Goal: Find specific page/section: Find specific page/section

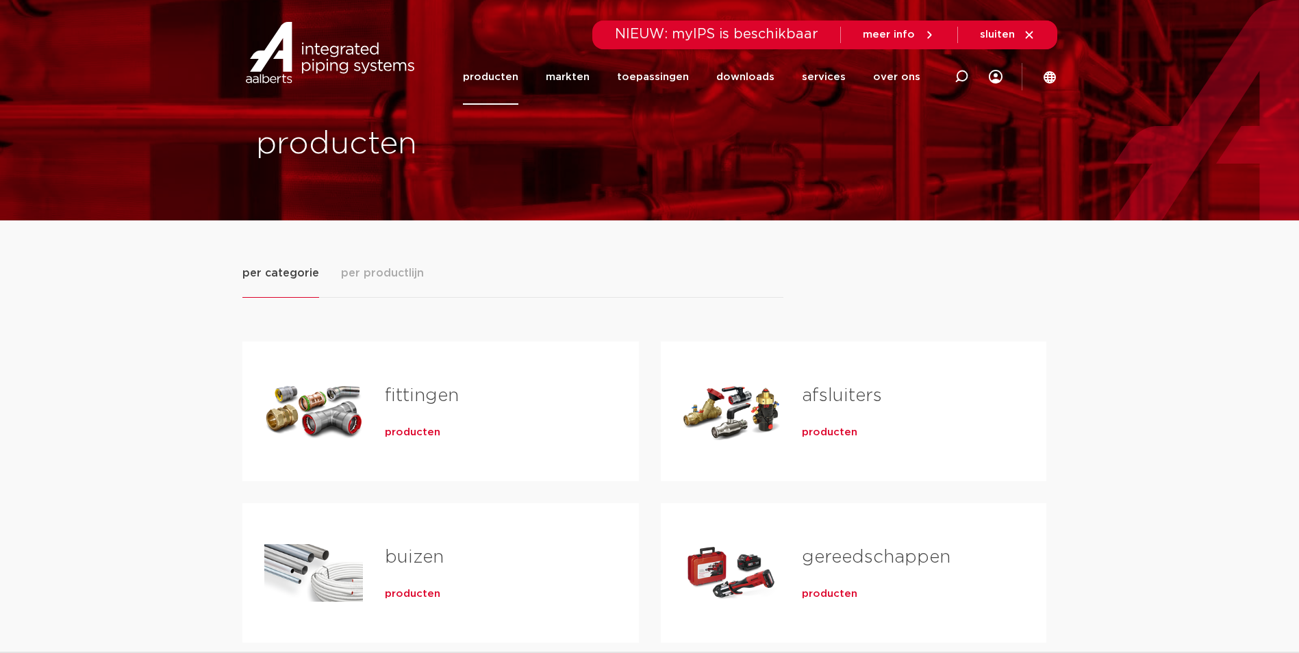
scroll to position [68, 0]
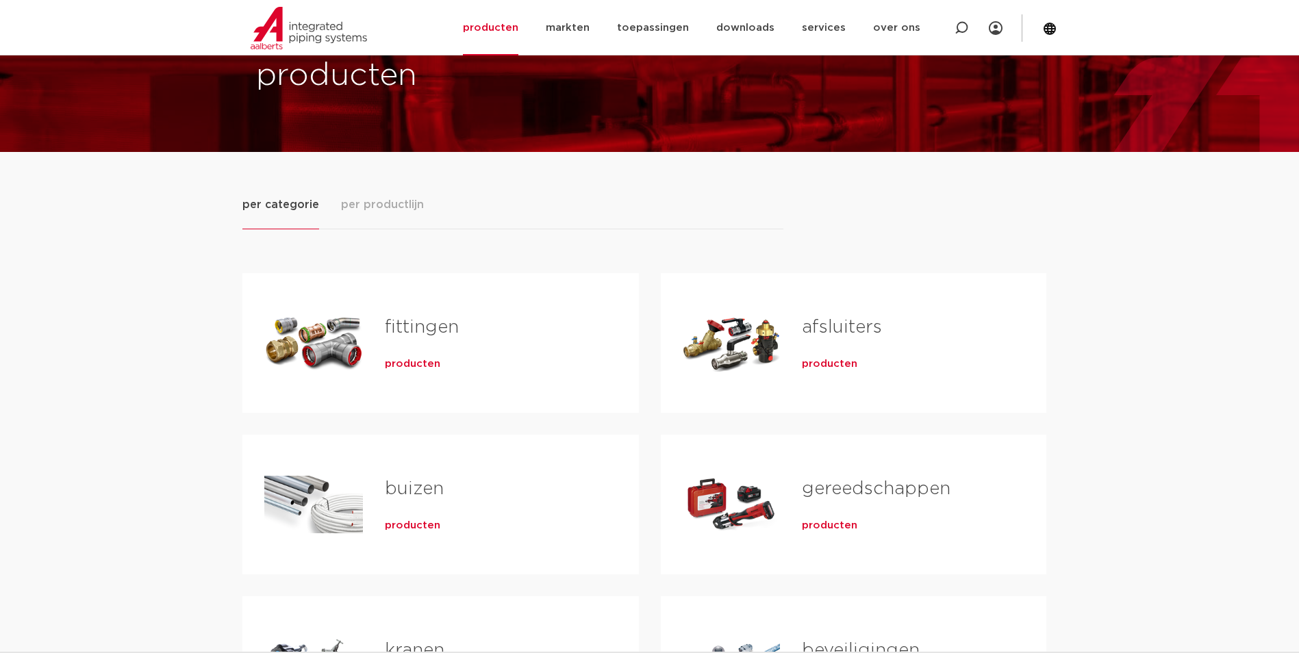
click at [375, 205] on span "per productlijn" at bounding box center [382, 205] width 83 height 16
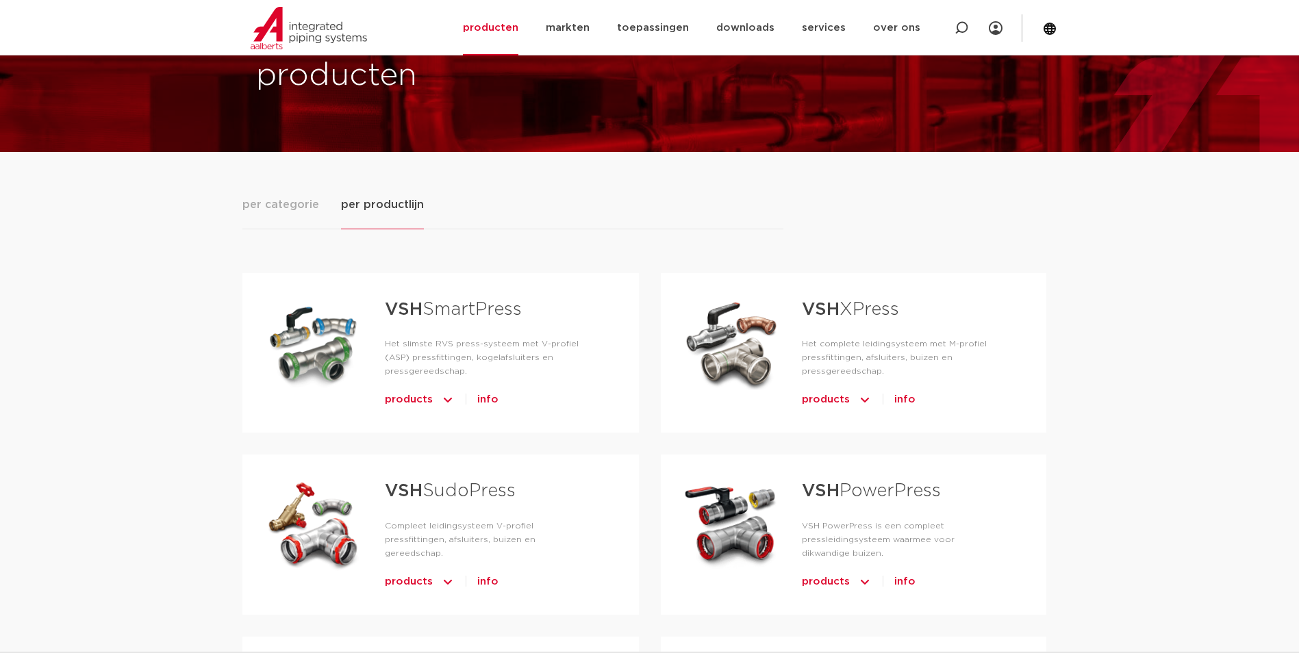
scroll to position [137, 0]
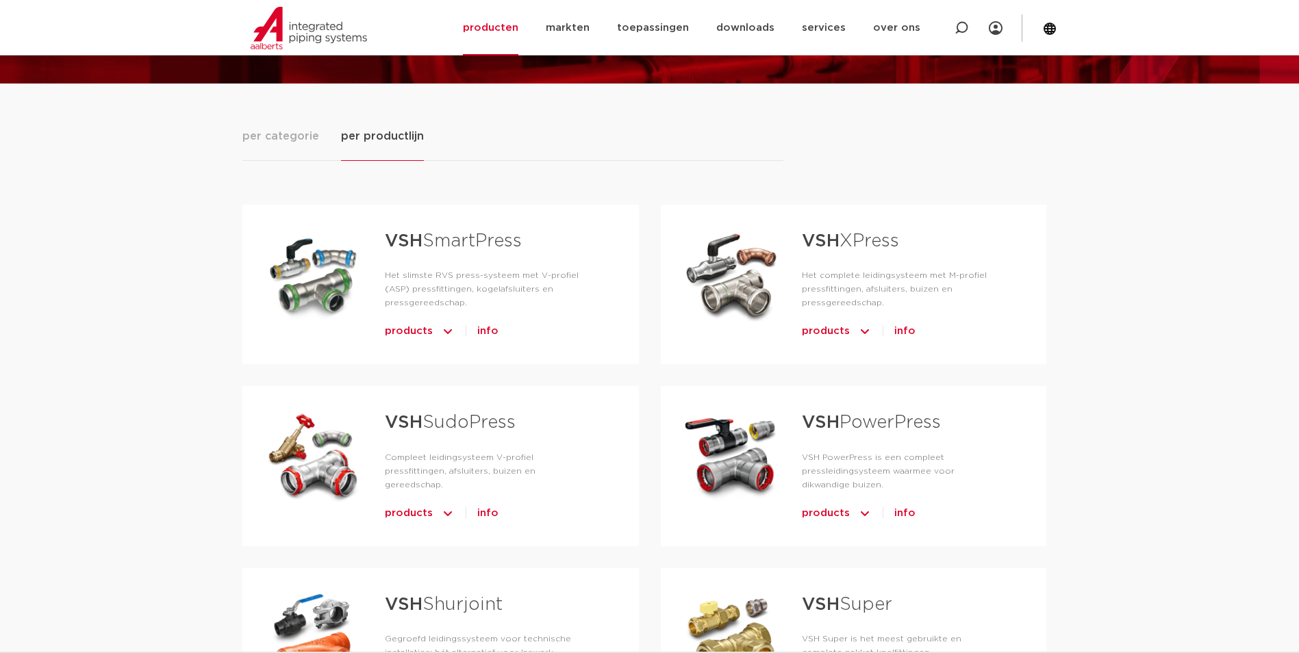
click at [733, 268] on div "Tabs. Open items met enter of spatie, sluit af met escape en navigeer met de pi…" at bounding box center [732, 275] width 98 height 96
click at [821, 329] on span "products" at bounding box center [826, 332] width 48 height 22
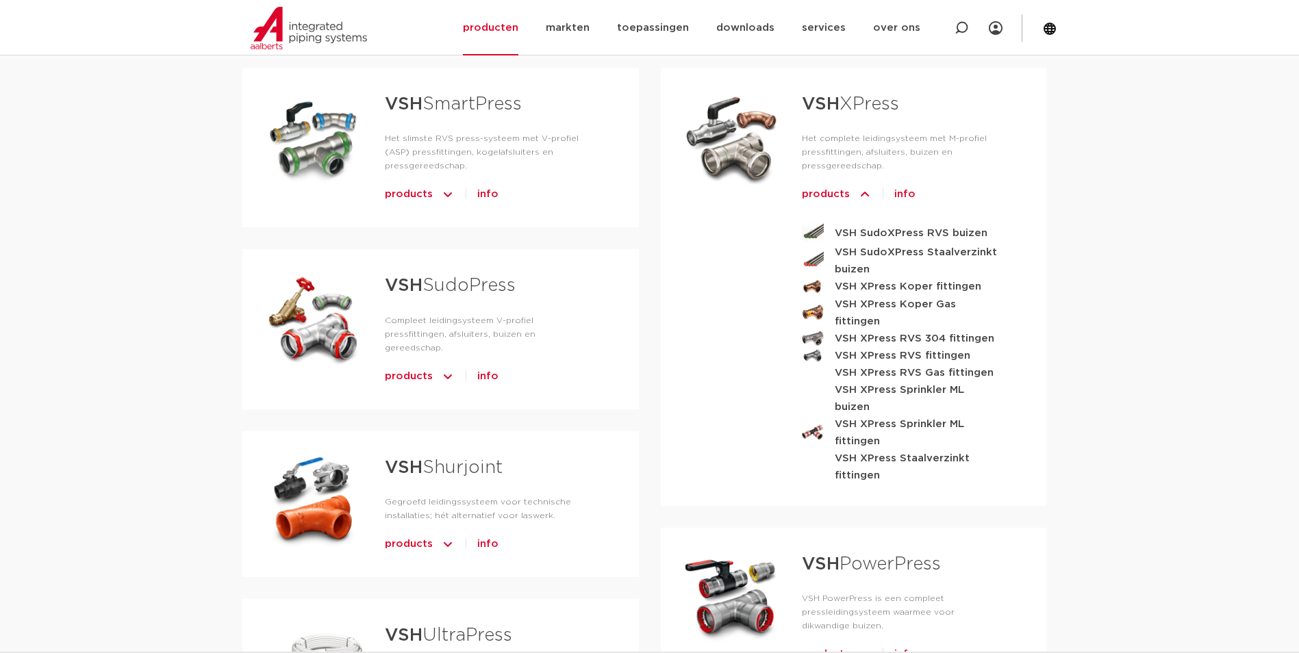
scroll to position [205, 0]
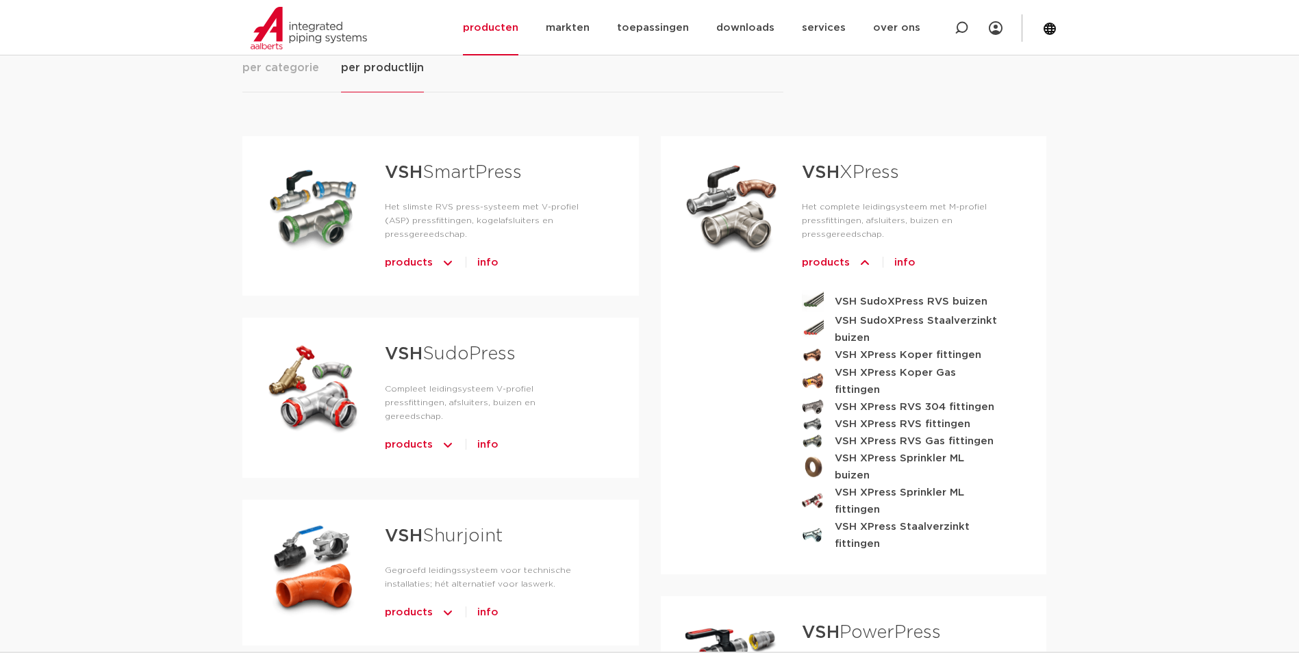
click at [860, 169] on link "VSH XPress" at bounding box center [850, 173] width 97 height 18
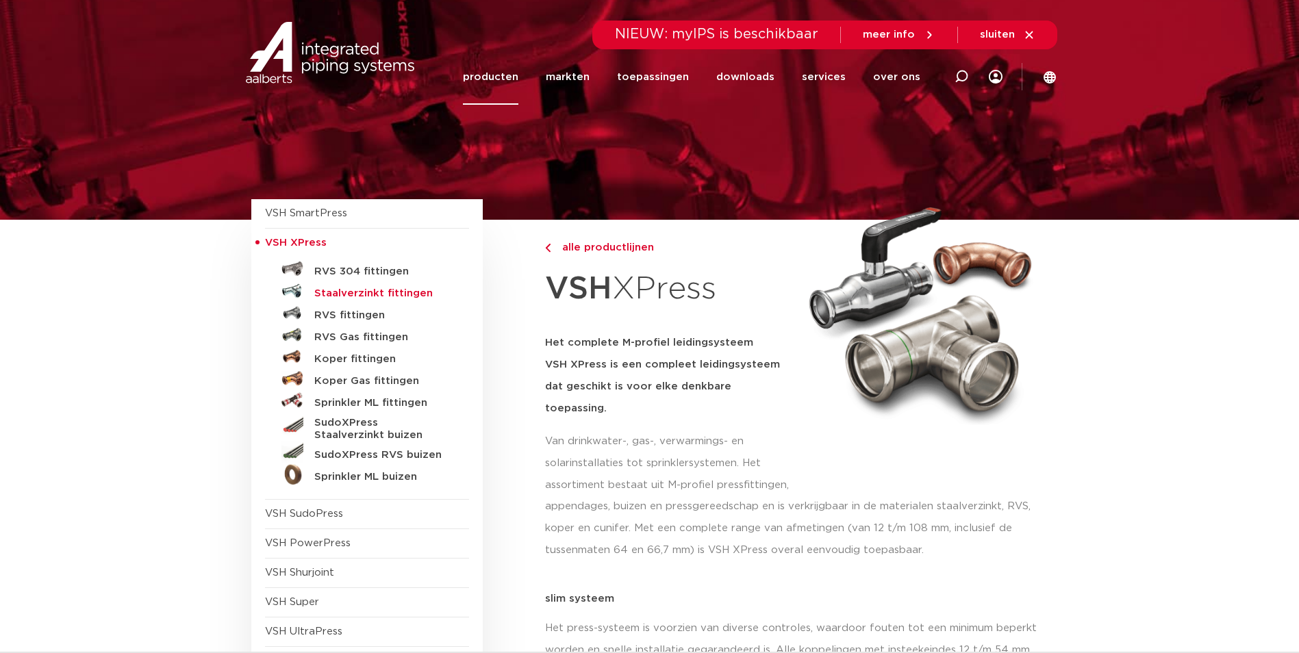
click at [351, 292] on h5 "Staalverzinkt fittingen" at bounding box center [382, 294] width 136 height 12
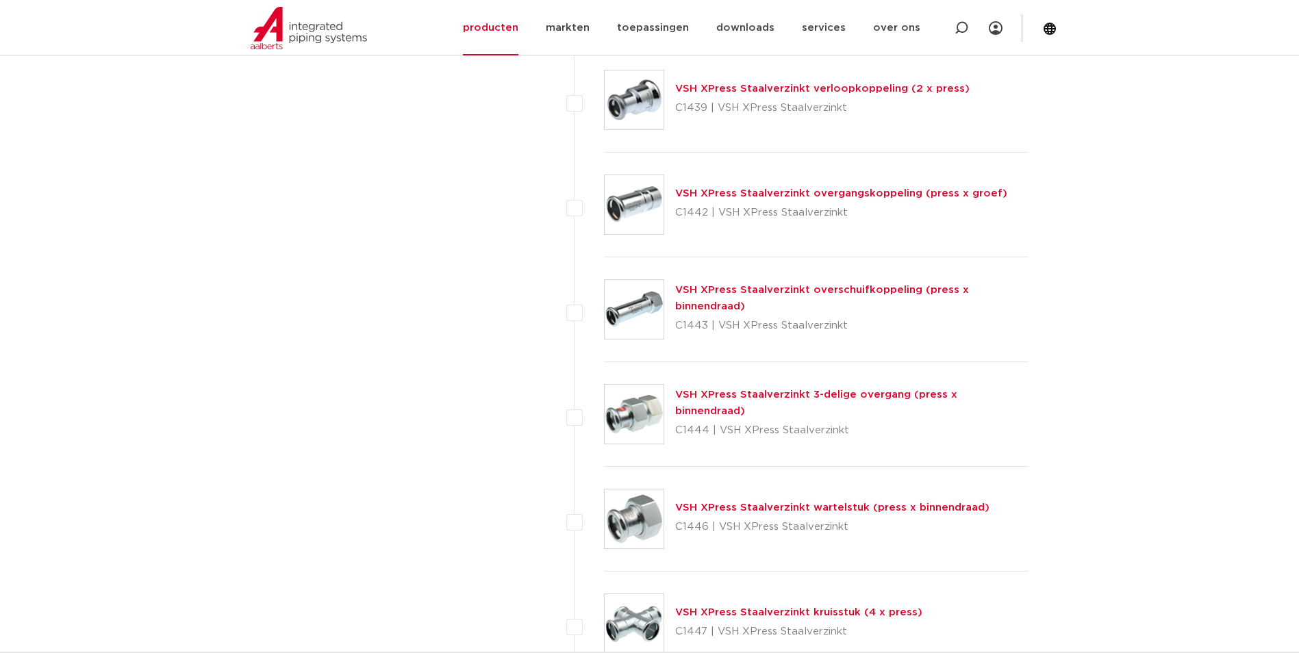
scroll to position [3356, 0]
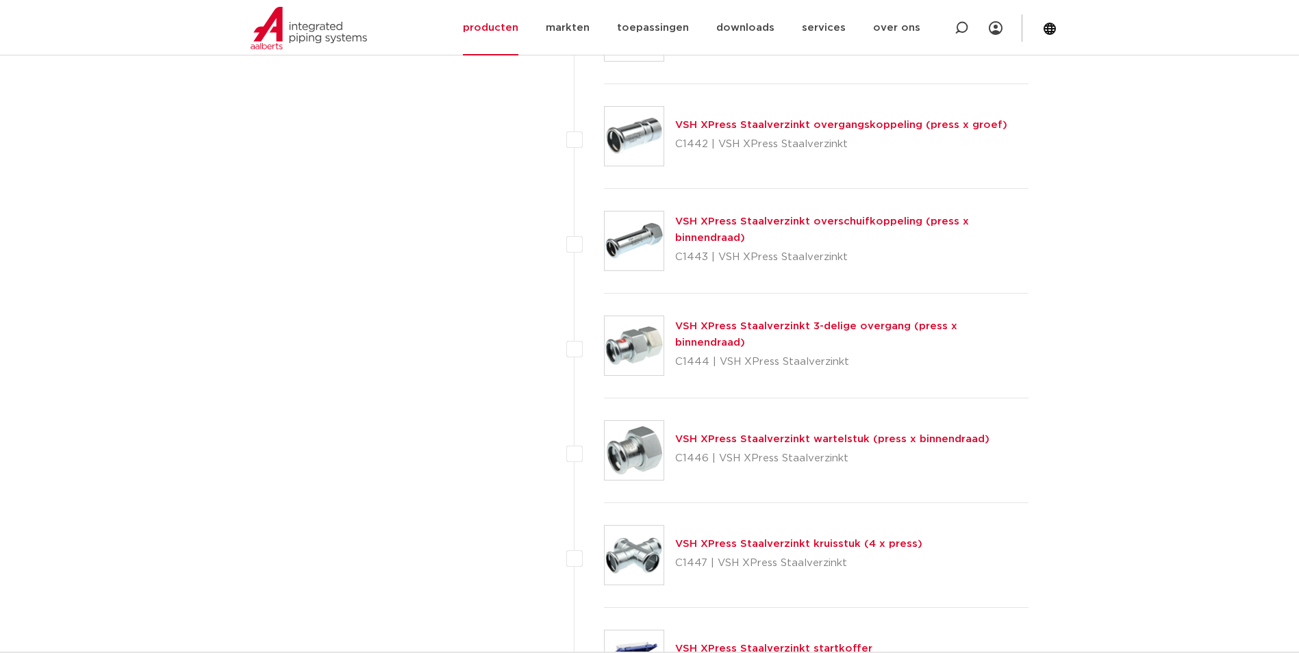
click at [777, 436] on link "VSH XPress Staalverzinkt wartelstuk (press x binnendraad)" at bounding box center [832, 439] width 314 height 10
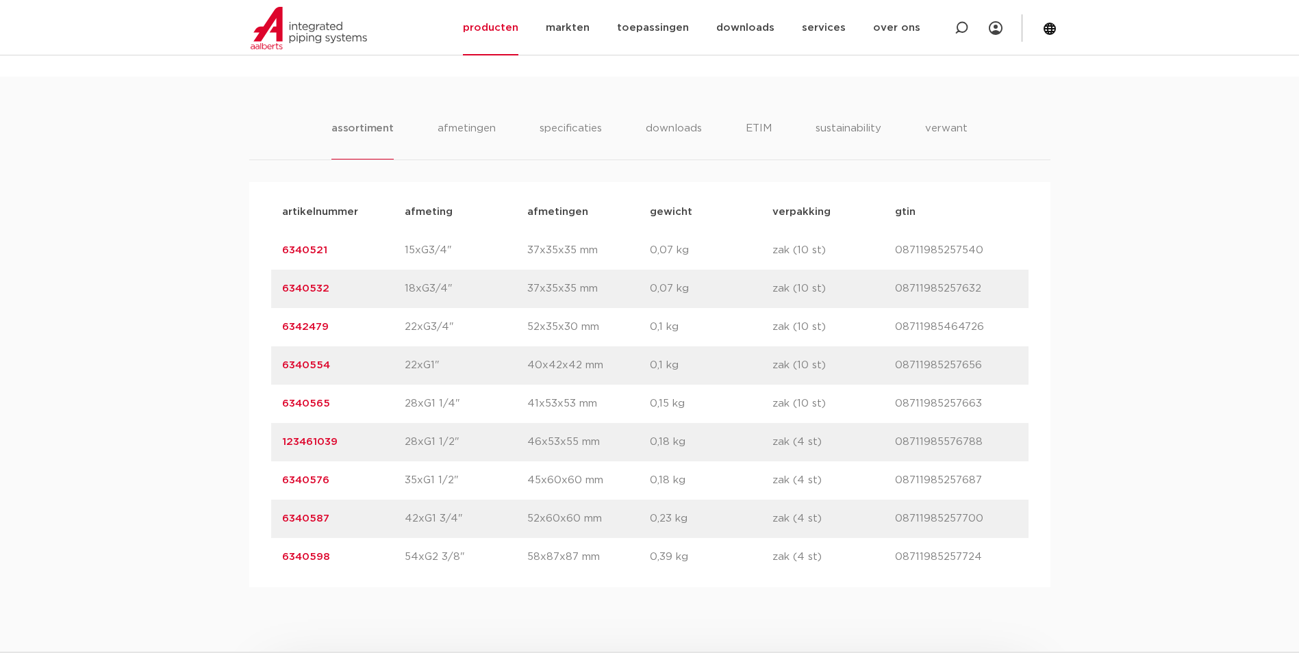
scroll to position [890, 0]
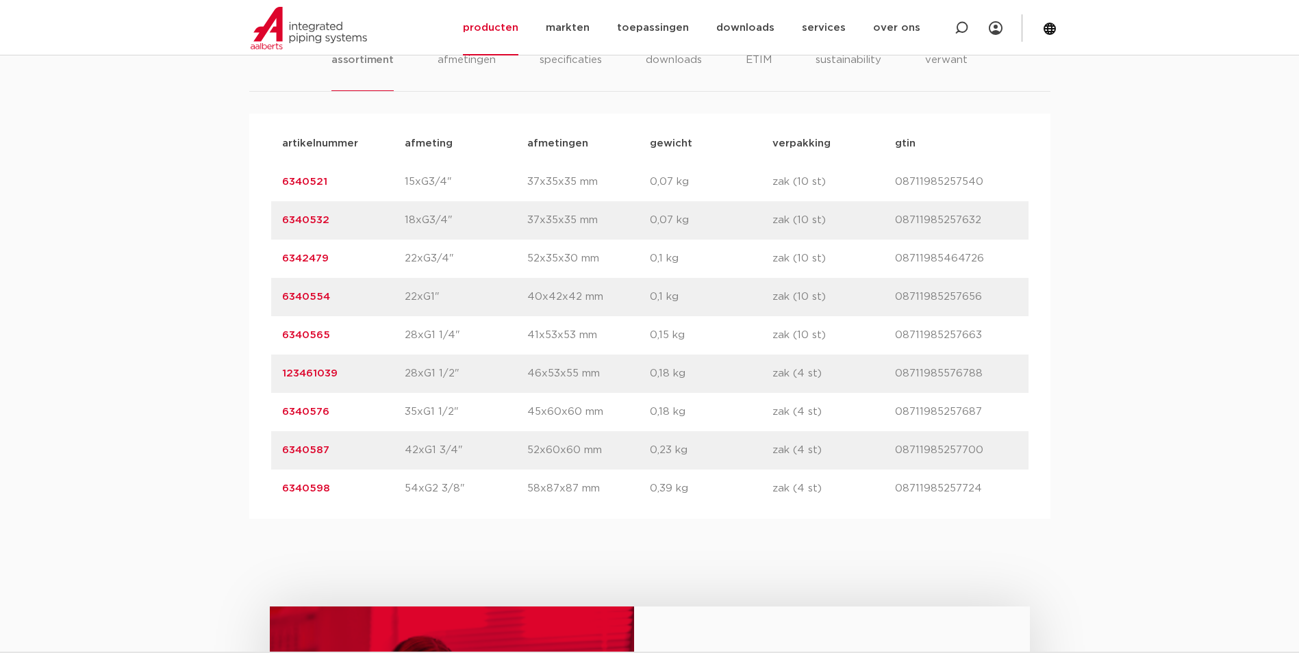
click at [1174, 145] on div "assortiment [GEOGRAPHIC_DATA] specificaties downloads ETIM sustainability verwa…" at bounding box center [649, 263] width 1299 height 511
